Goal: Task Accomplishment & Management: Use online tool/utility

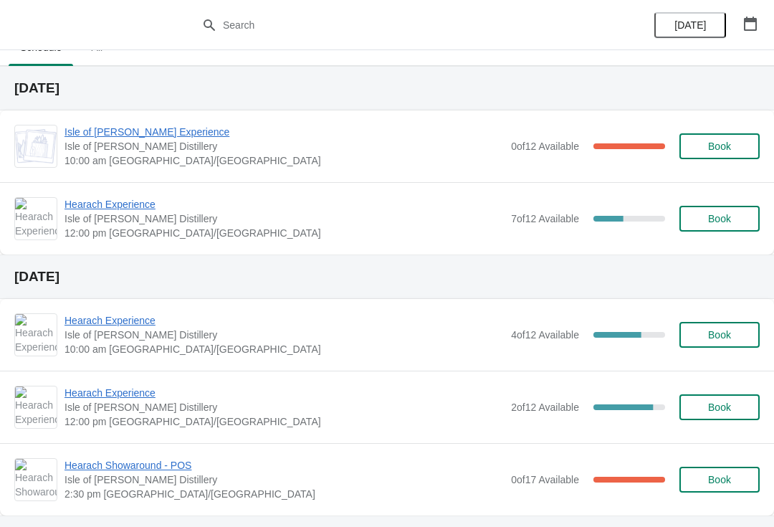
scroll to position [22, 0]
click at [163, 130] on span "Isle of [PERSON_NAME] Experience" at bounding box center [284, 132] width 439 height 14
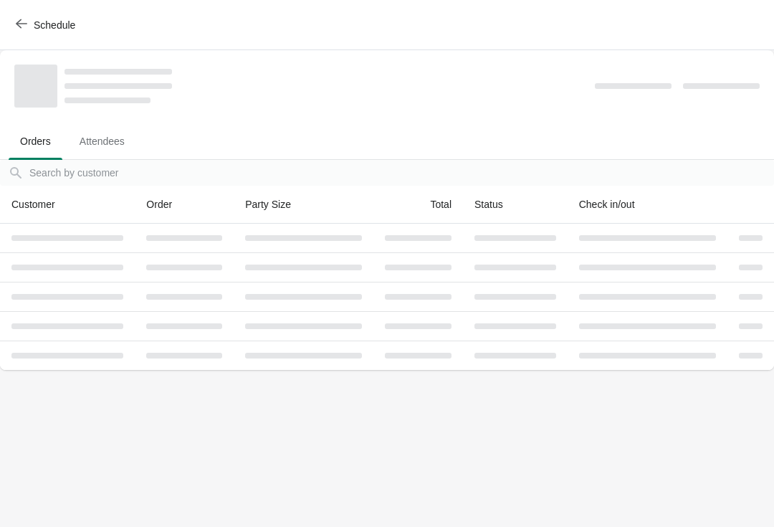
scroll to position [0, 0]
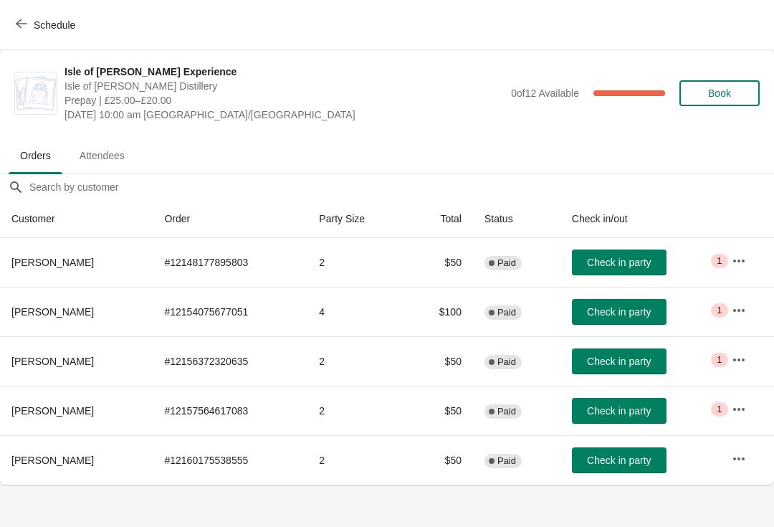
click at [619, 469] on button "Check in party" at bounding box center [619, 460] width 95 height 26
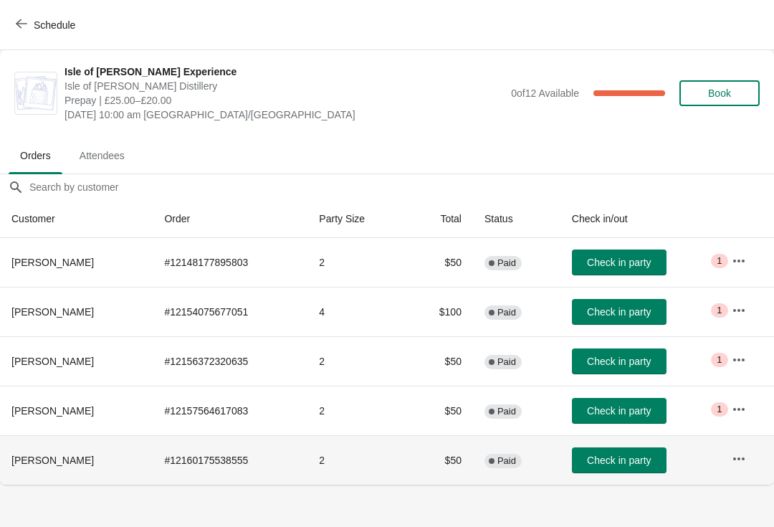
click at [641, 460] on span "Check in party" at bounding box center [619, 459] width 64 height 11
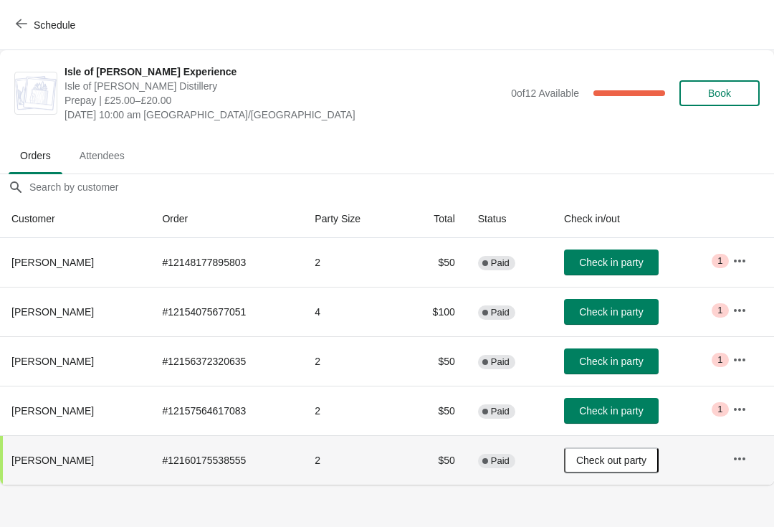
click at [618, 323] on button "Check in party" at bounding box center [611, 312] width 95 height 26
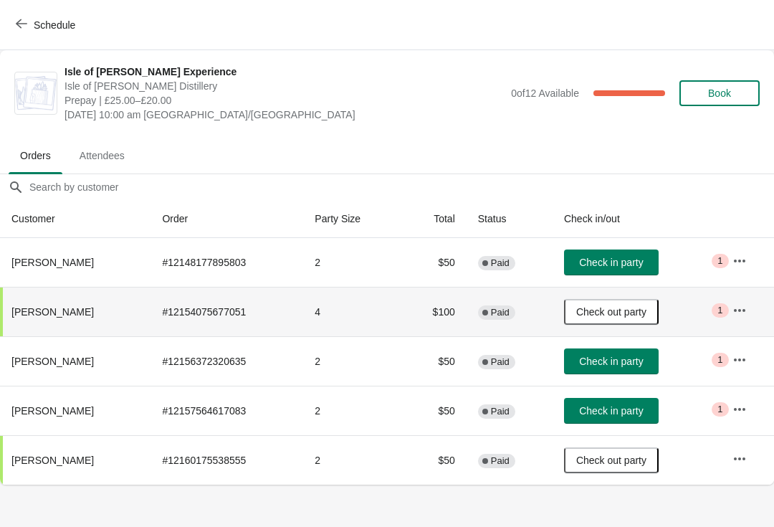
click at [625, 263] on span "Check in party" at bounding box center [611, 262] width 64 height 11
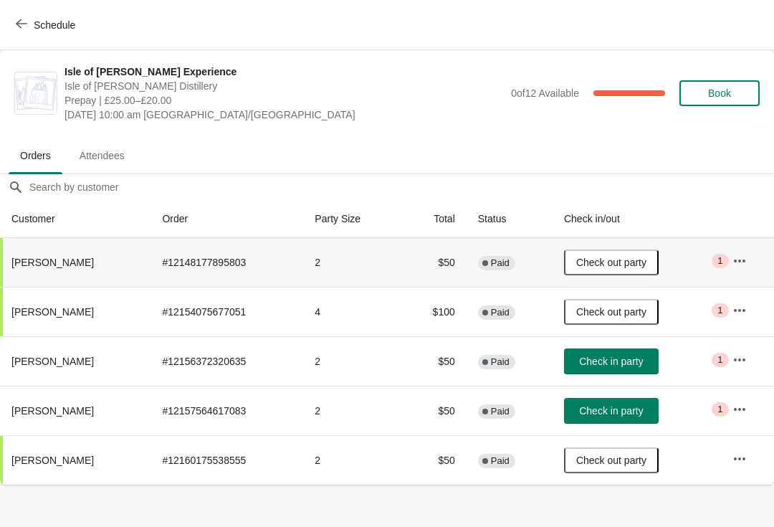
click at [617, 368] on button "Check in party" at bounding box center [611, 361] width 95 height 26
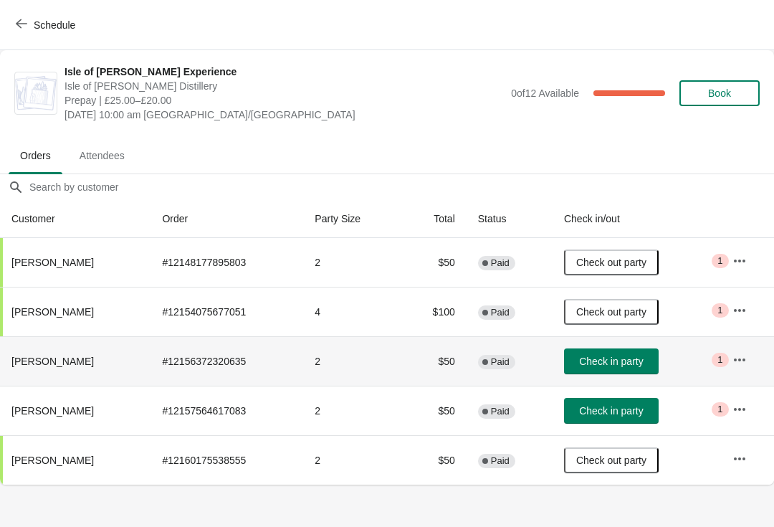
click at [621, 369] on button "Check in party" at bounding box center [611, 361] width 95 height 26
click at [30, 22] on span "Schedule" at bounding box center [47, 25] width 57 height 14
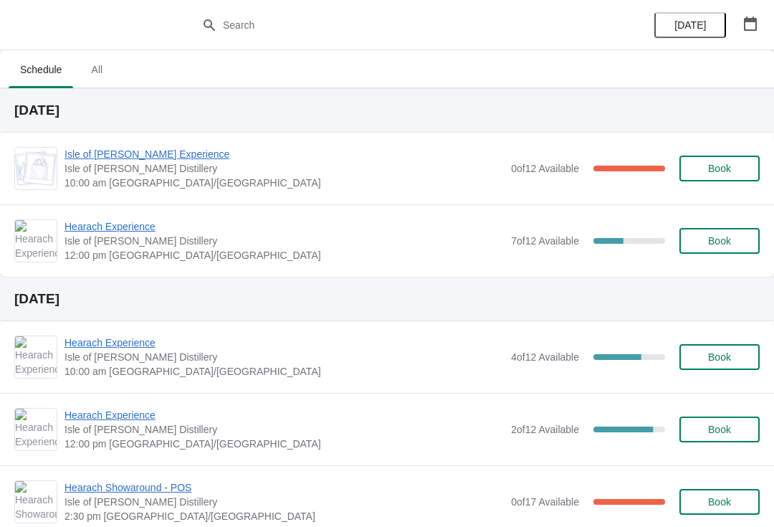
click at [94, 226] on span "Hearach Experience" at bounding box center [284, 226] width 439 height 14
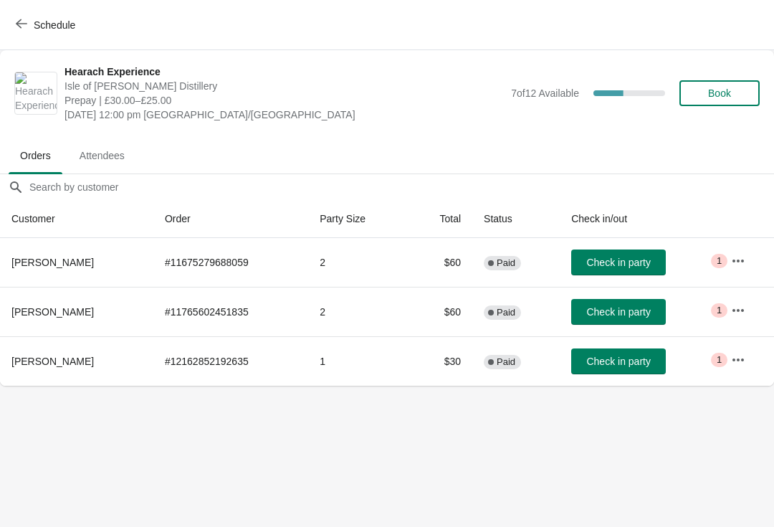
click at [18, 27] on icon "button" at bounding box center [21, 23] width 11 height 11
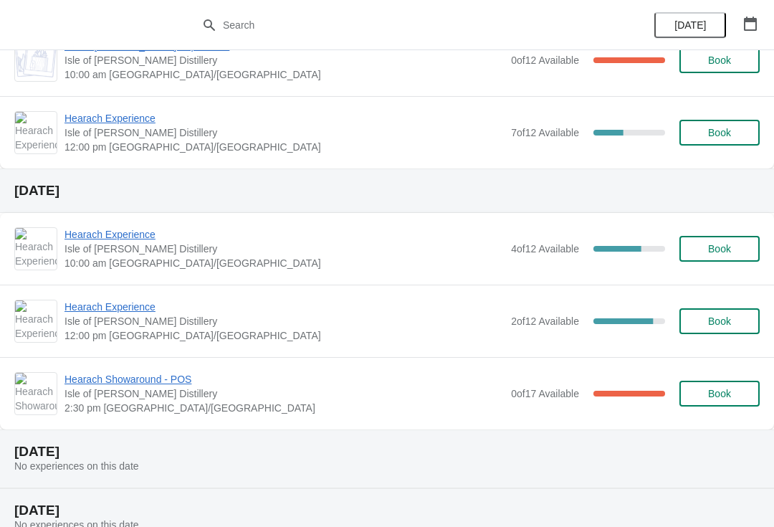
scroll to position [110, 0]
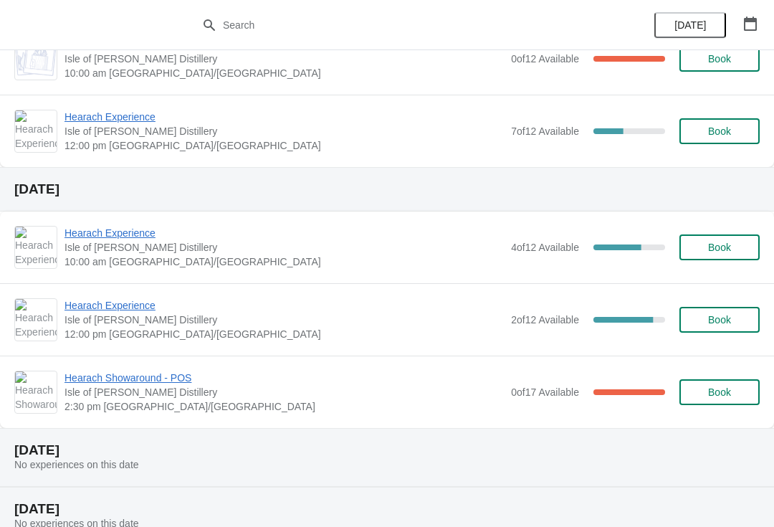
click at [109, 230] on span "Hearach Experience" at bounding box center [284, 233] width 439 height 14
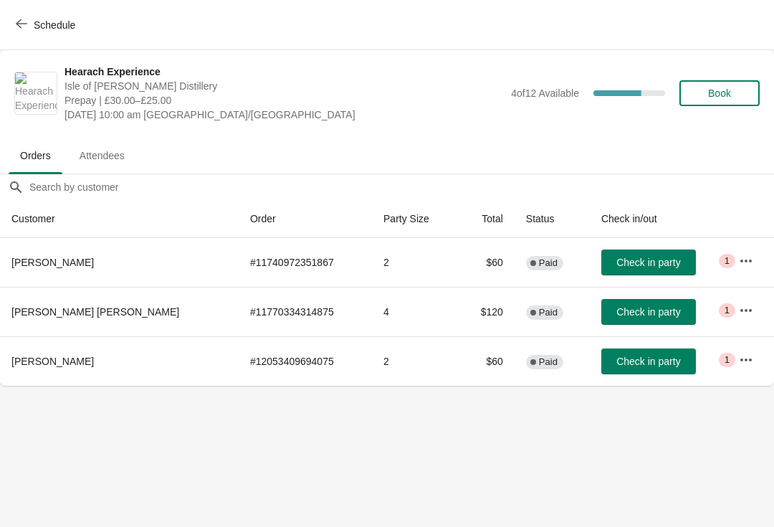
click at [10, 20] on button "Schedule" at bounding box center [47, 25] width 80 height 26
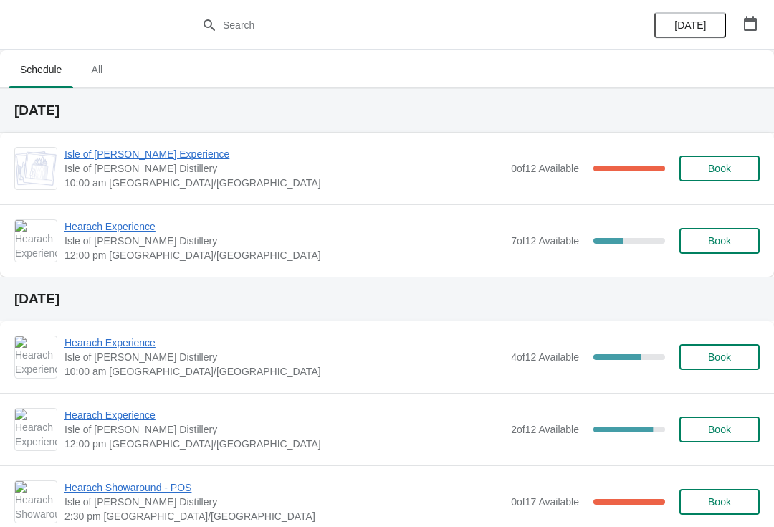
click at [94, 228] on span "Hearach Experience" at bounding box center [284, 226] width 439 height 14
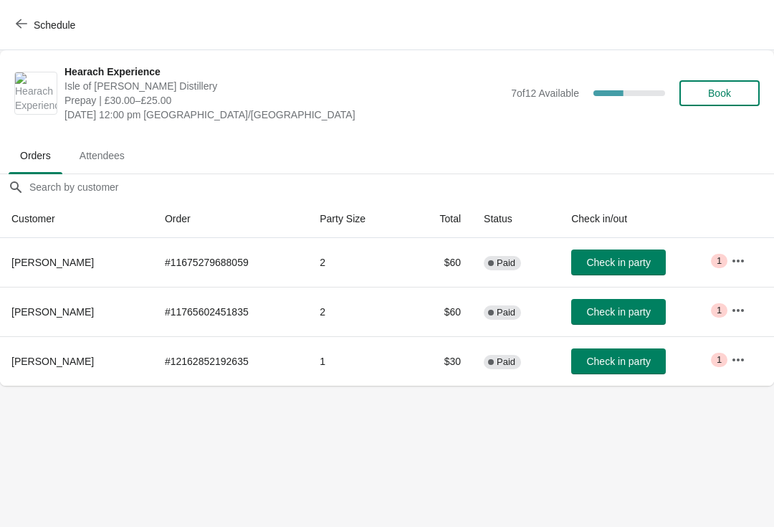
click at [23, 34] on button "Schedule" at bounding box center [47, 25] width 80 height 26
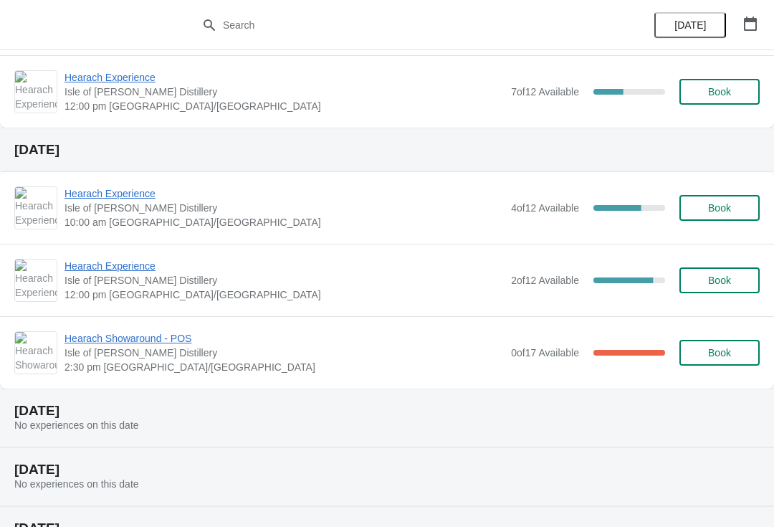
scroll to position [175, 0]
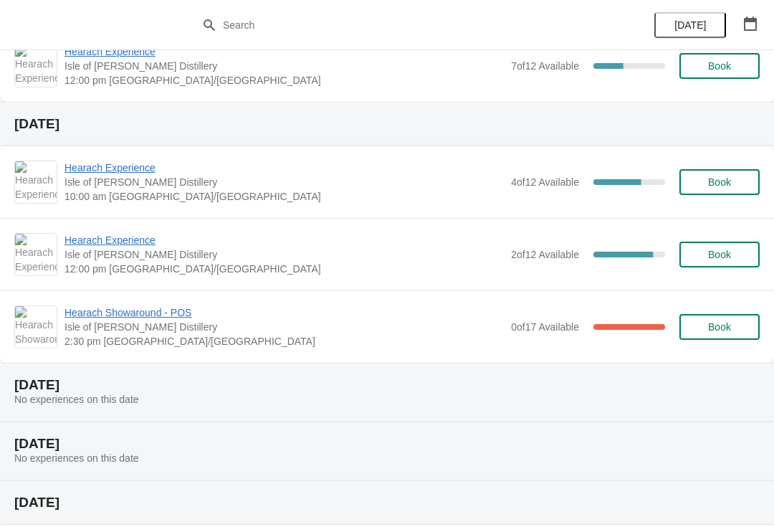
click at [91, 245] on span "Hearach Experience" at bounding box center [284, 240] width 439 height 14
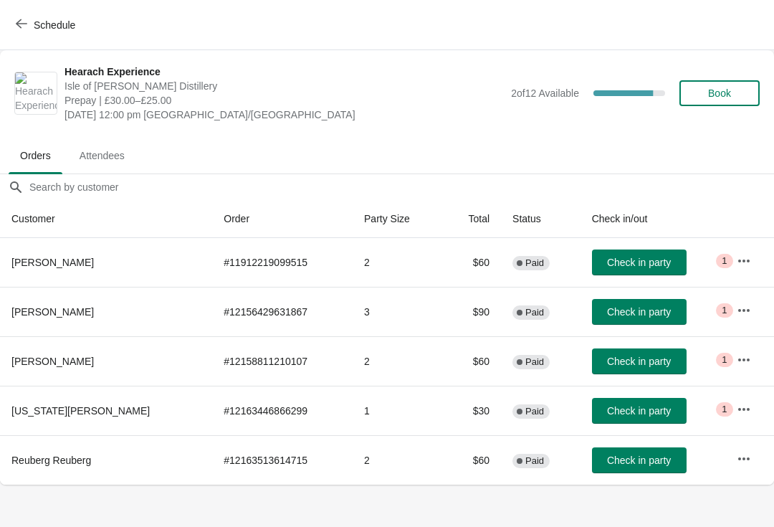
click at [19, 27] on icon "button" at bounding box center [21, 23] width 11 height 11
